Goal: Information Seeking & Learning: Check status

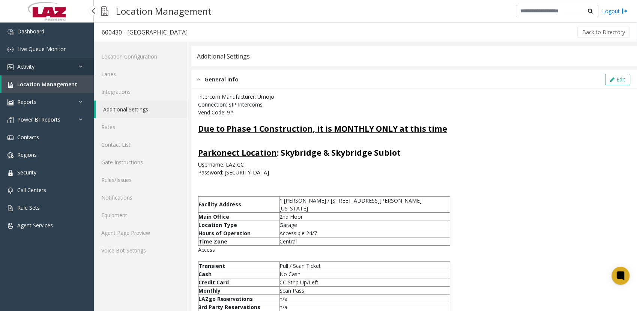
drag, startPoint x: 0, startPoint y: 0, endPoint x: 28, endPoint y: 63, distance: 69.4
click at [28, 63] on span "Activity" at bounding box center [25, 66] width 17 height 7
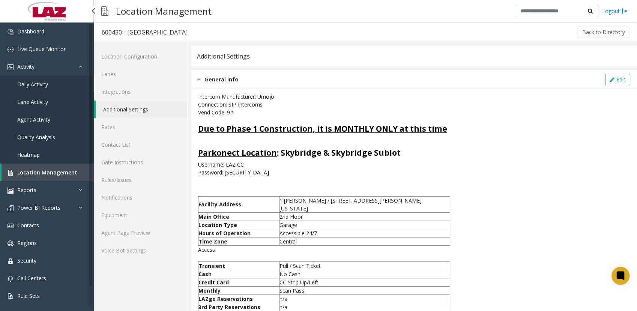
click at [39, 83] on span "Daily Activity" at bounding box center [32, 84] width 31 height 7
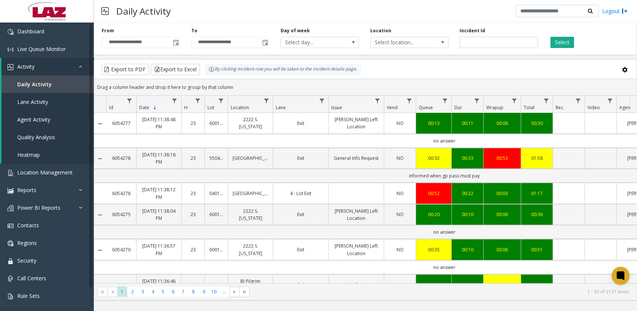
scroll to position [0, 152]
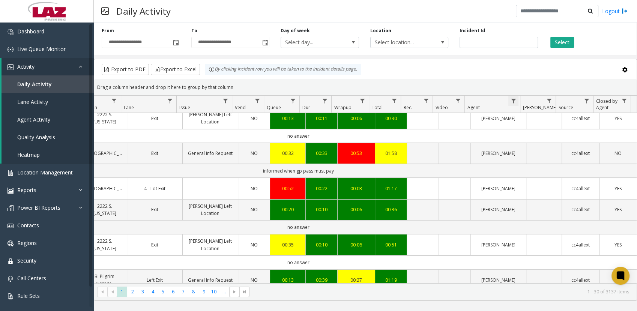
click at [515, 101] on span "Data table" at bounding box center [514, 101] width 6 height 6
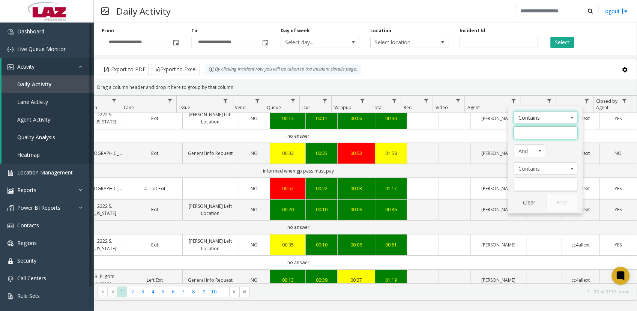
click at [526, 138] on input "Agent Filter" at bounding box center [546, 133] width 64 height 13
type input "***"
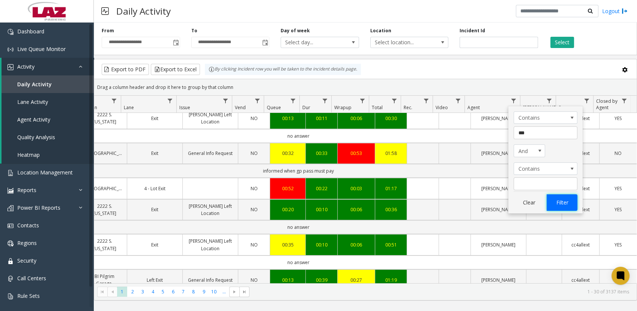
click at [567, 202] on button "Filter" at bounding box center [562, 202] width 31 height 17
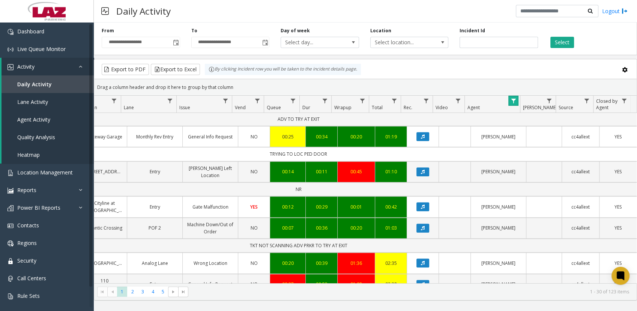
scroll to position [822, 152]
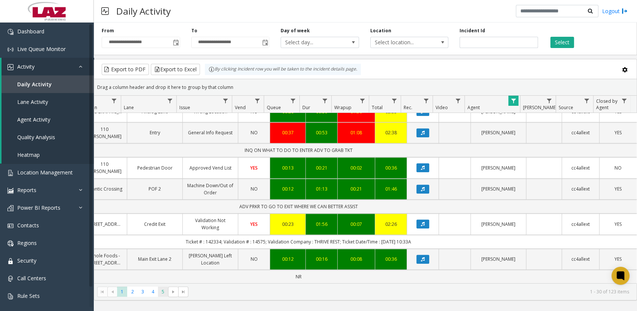
click at [167, 293] on span "5" at bounding box center [163, 292] width 10 height 10
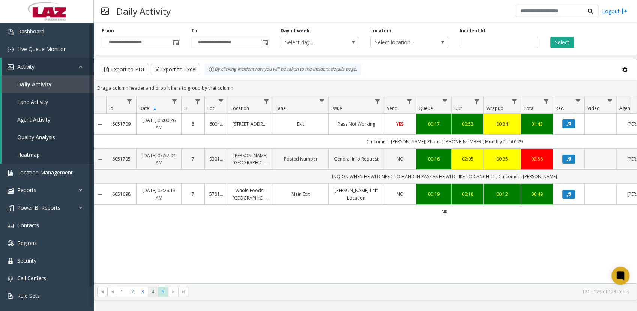
click at [153, 295] on span "4" at bounding box center [153, 292] width 10 height 10
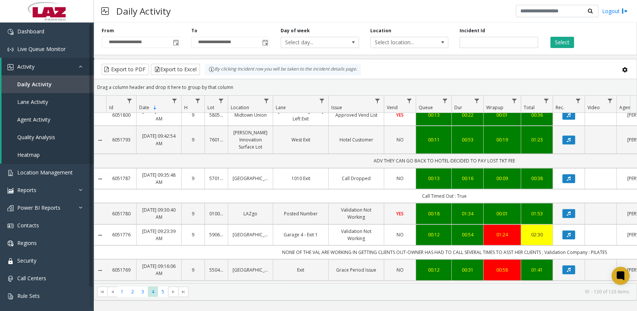
scroll to position [397, 0]
